Goal: Task Accomplishment & Management: Complete application form

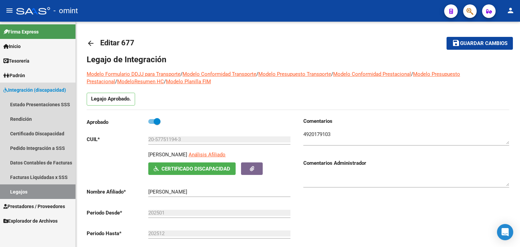
click at [27, 188] on link "Legajos" at bounding box center [37, 192] width 75 height 15
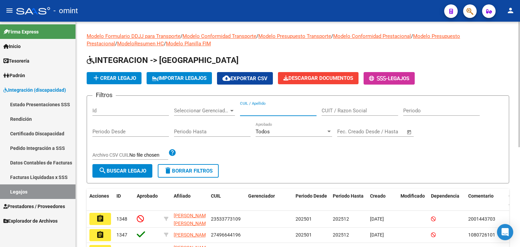
click at [246, 110] on input "CUIL / Apellido" at bounding box center [278, 111] width 77 height 6
paste input "20527914001"
type input "20527914001"
click at [139, 166] on button "search Buscar Legajo" at bounding box center [122, 171] width 60 height 14
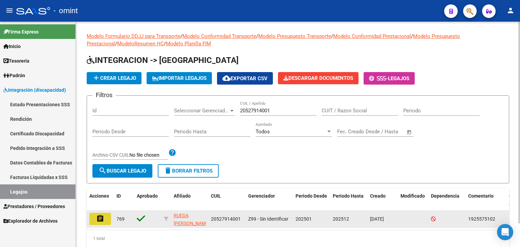
click at [100, 217] on mat-icon "assignment" at bounding box center [100, 219] width 8 height 8
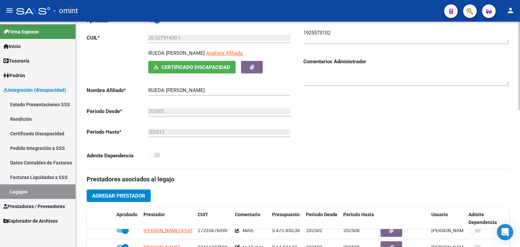
scroll to position [135, 0]
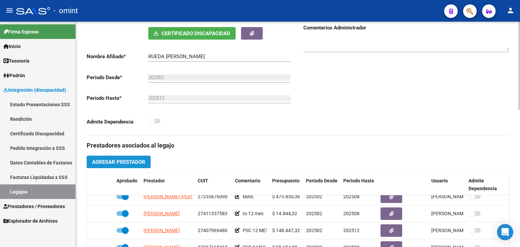
click at [124, 164] on span "Agregar Prestador" at bounding box center [118, 162] width 53 height 6
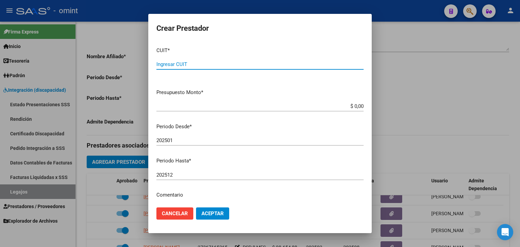
paste input "30-71751755-1"
type input "30-71751755-1"
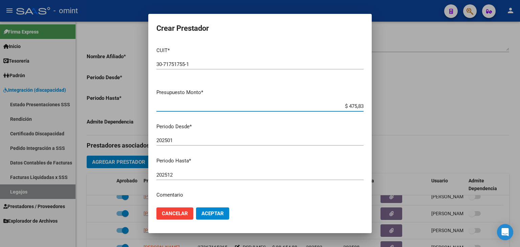
type input "$ 4.758,30"
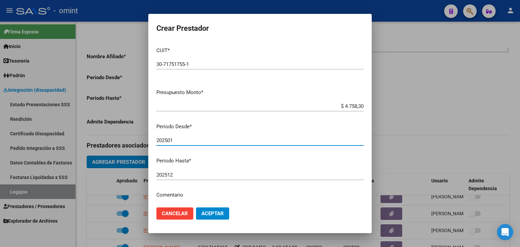
click at [182, 143] on input "202501" at bounding box center [259, 140] width 207 height 6
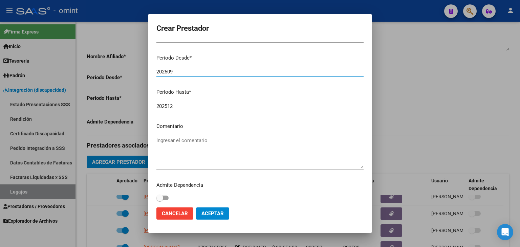
scroll to position [71, 0]
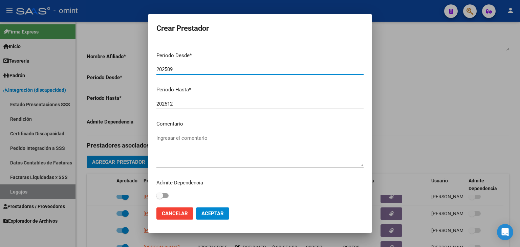
type input "202509"
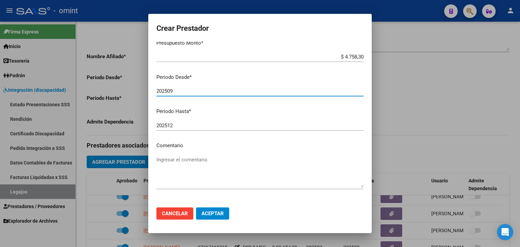
scroll to position [0, 0]
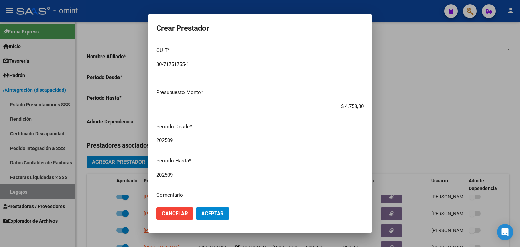
drag, startPoint x: 180, startPoint y: 174, endPoint x: 188, endPoint y: 182, distance: 11.5
click at [180, 174] on input "202509" at bounding box center [259, 175] width 207 height 6
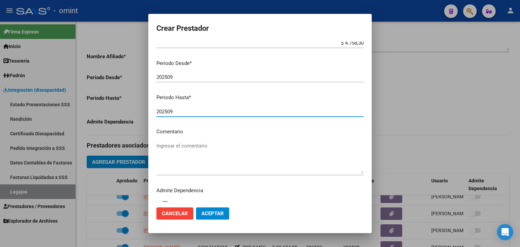
scroll to position [68, 0]
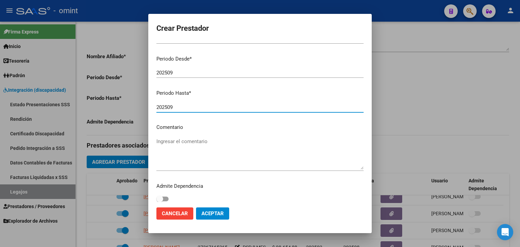
type input "202509"
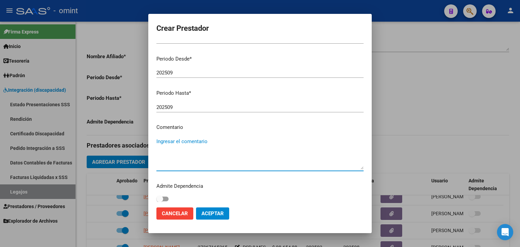
click at [192, 166] on textarea "Ingresar el comentario" at bounding box center [259, 154] width 207 height 32
type textarea "MAIE EQUIPO"
click at [211, 218] on button "Aceptar" at bounding box center [212, 214] width 33 height 12
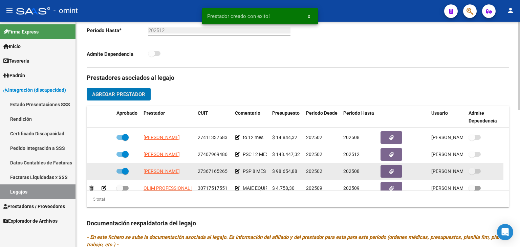
scroll to position [23, 0]
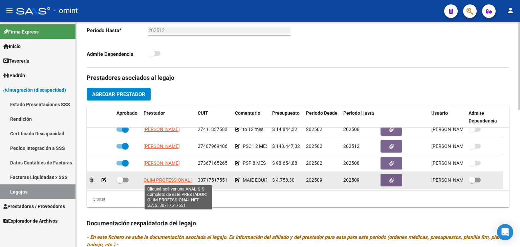
click at [163, 180] on span "OLIM PROFESSIONAL NET S.A.S." at bounding box center [179, 179] width 70 height 5
type textarea "30717517551"
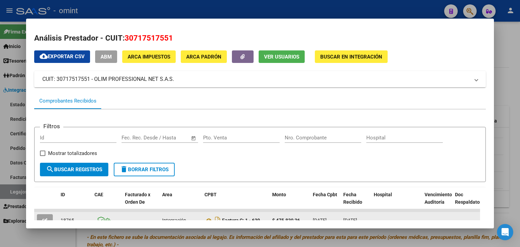
scroll to position [0, 0]
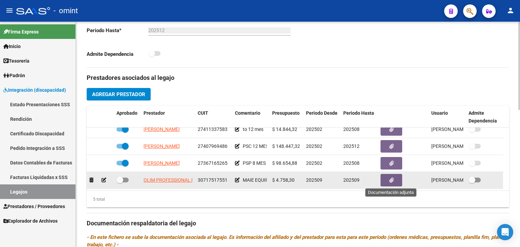
click at [384, 178] on button "button" at bounding box center [392, 180] width 22 height 13
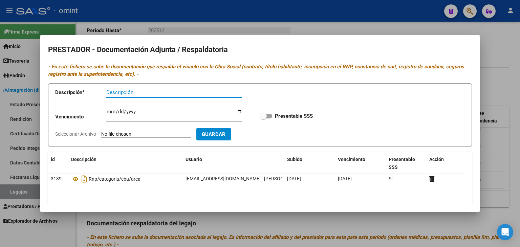
click at [363, 93] on form "Descripción * Descripción Vencimiento Ingresar vencimiento Presentable SSS Sele…" at bounding box center [260, 115] width 424 height 64
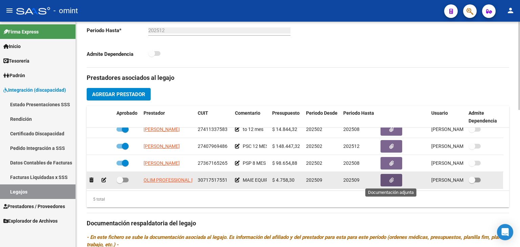
click at [125, 179] on span at bounding box center [122, 180] width 12 height 5
click at [120, 182] on input "checkbox" at bounding box center [120, 182] width 0 height 0
checkbox input "true"
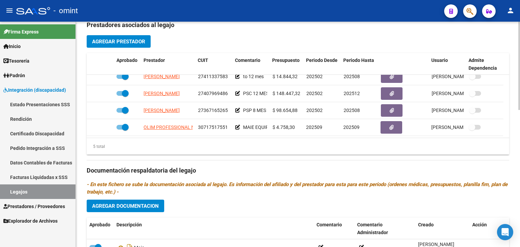
scroll to position [339, 0]
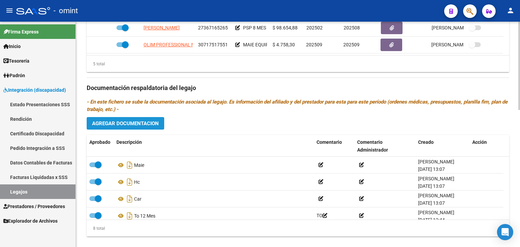
click at [142, 124] on span "Agregar Documentacion" at bounding box center [125, 124] width 67 height 6
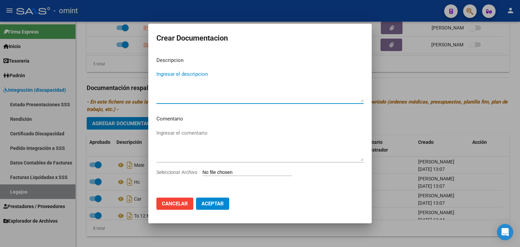
click at [241, 171] on input "Seleccionar Archivo" at bounding box center [247, 173] width 90 height 6
type input "C:\fakepath\Prestacion maie.pdf"
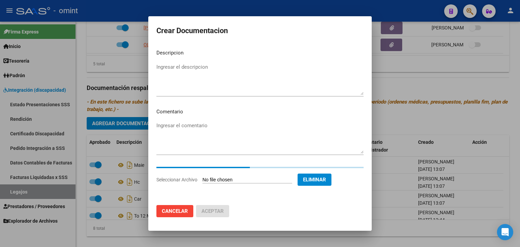
click at [199, 78] on textarea "Ingresar el descripcion" at bounding box center [259, 79] width 207 height 32
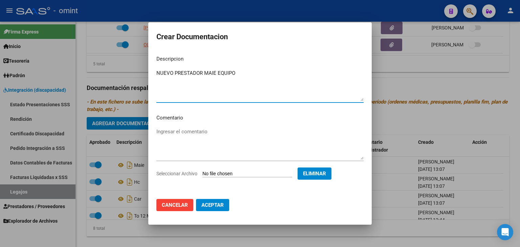
type textarea "NUEVO PRESTADOR MAIE EQUIPO"
click at [217, 203] on span "Aceptar" at bounding box center [212, 205] width 22 height 6
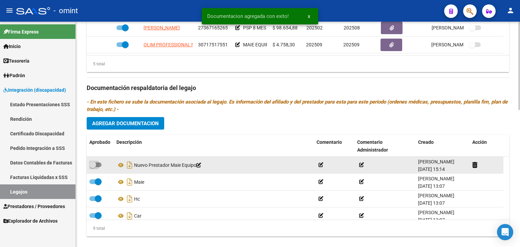
click at [99, 165] on span at bounding box center [95, 165] width 12 height 5
click at [93, 167] on input "checkbox" at bounding box center [92, 167] width 0 height 0
checkbox input "true"
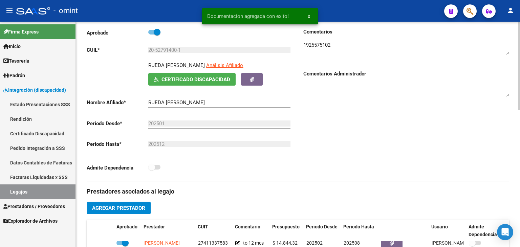
scroll to position [169, 0]
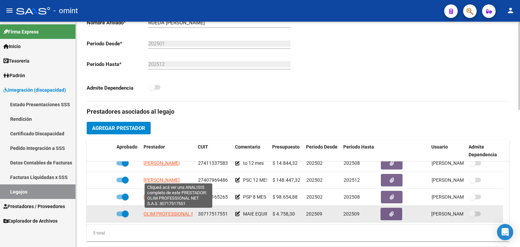
click at [173, 214] on span "OLIM PROFESSIONAL NET S.A.S." at bounding box center [179, 213] width 70 height 5
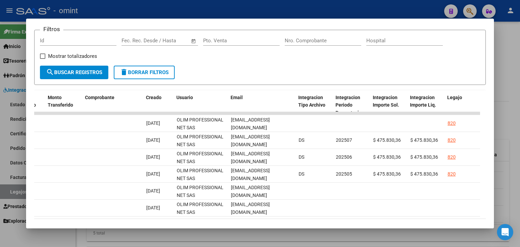
scroll to position [0, 680]
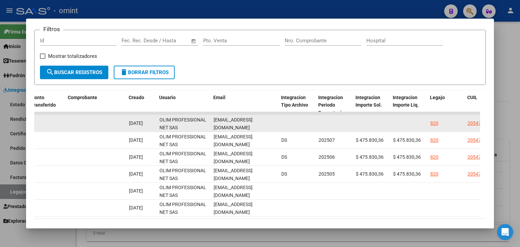
drag, startPoint x: 213, startPoint y: 122, endPoint x: 273, endPoint y: 122, distance: 59.9
click at [273, 122] on datatable-body-cell "[EMAIL_ADDRESS][DOMAIN_NAME]" at bounding box center [245, 123] width 68 height 17
copy span "[EMAIL_ADDRESS][DOMAIN_NAME]"
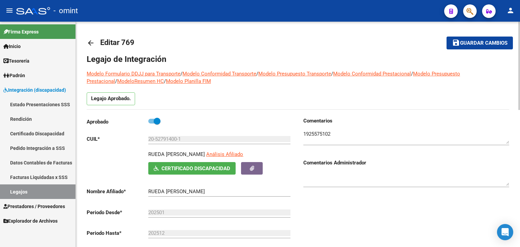
scroll to position [0, 0]
click at [484, 42] on span "Guardar cambios" at bounding box center [483, 44] width 47 height 6
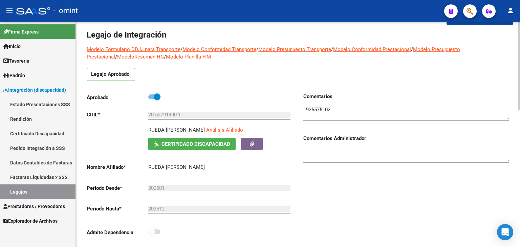
scroll to position [34, 0]
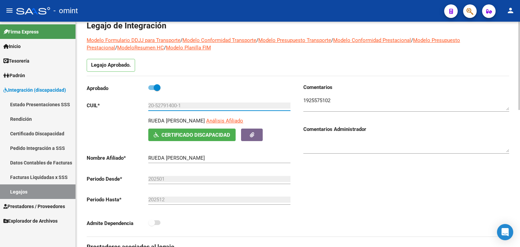
click at [161, 106] on input "20-52791400-1" at bounding box center [219, 106] width 142 height 6
